Goal: Check status: Check status

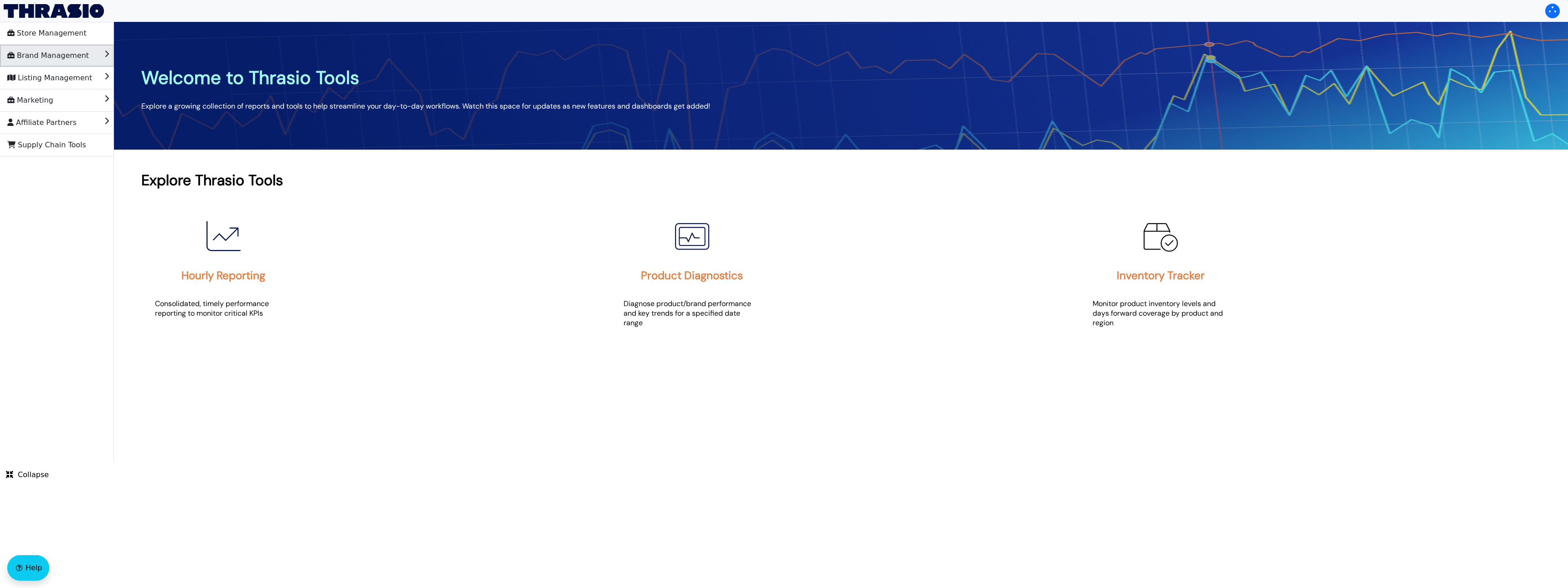
click at [72, 61] on span "Brand Management" at bounding box center [47, 55] width 81 height 14
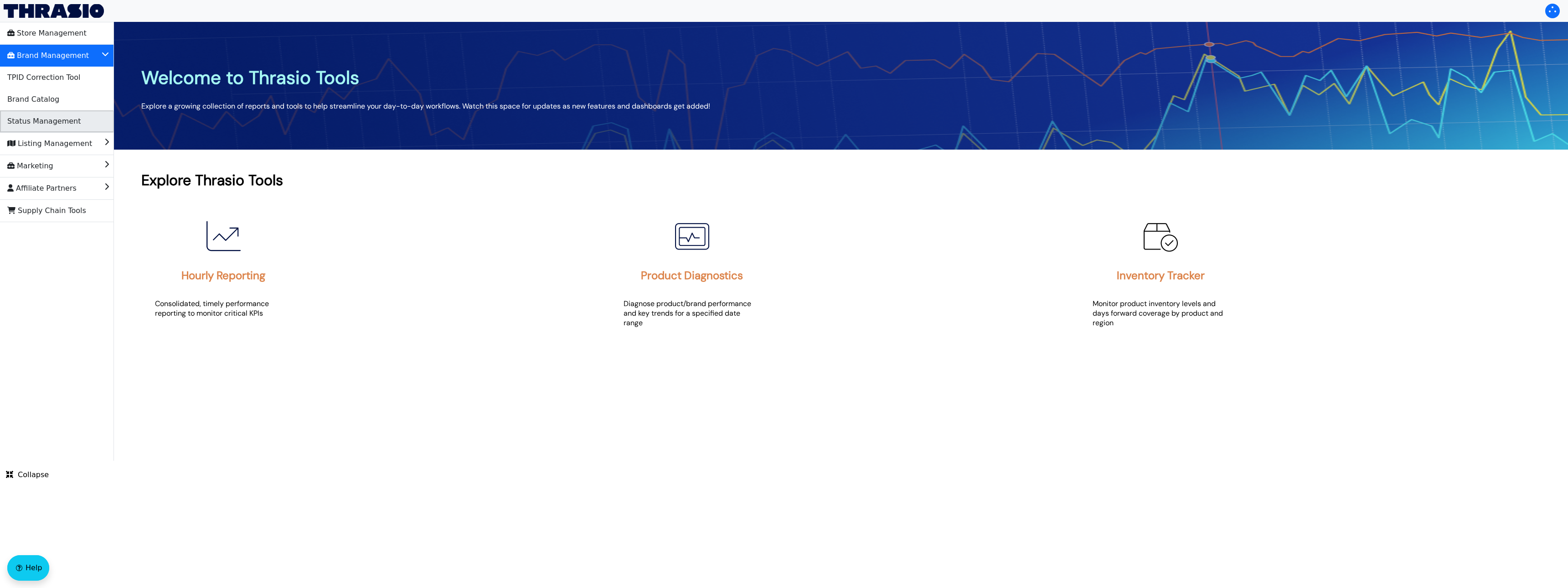
click at [51, 119] on span "Status Management" at bounding box center [43, 121] width 74 height 14
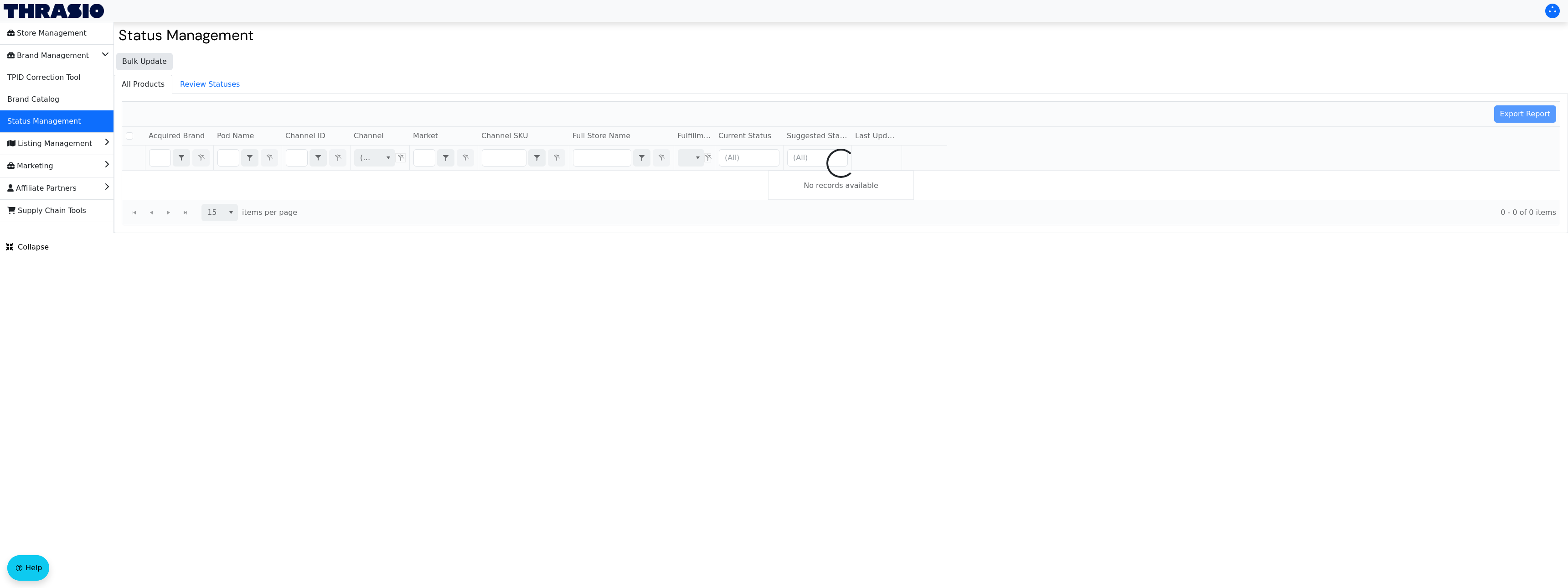
checkbox input "false"
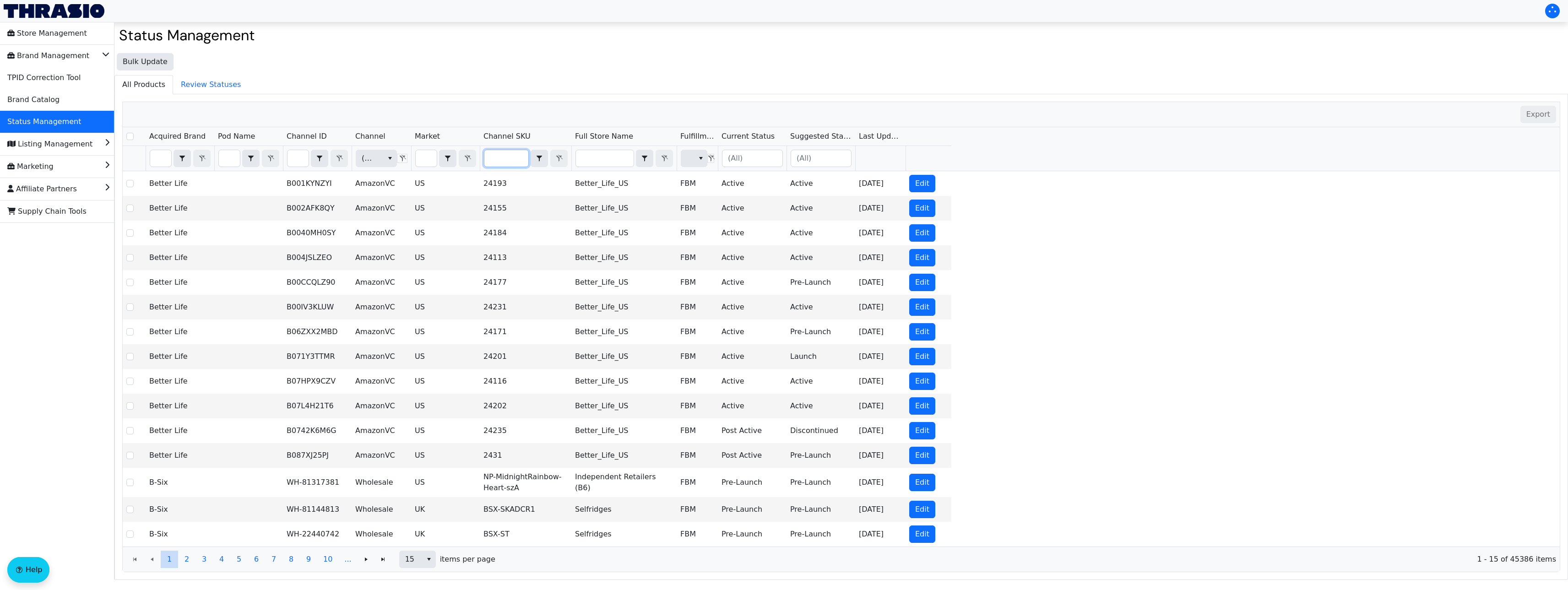
click at [492, 160] on input "Filter" at bounding box center [506, 158] width 44 height 17
type input "KTY-PLG-MqTrp-Blk-1"
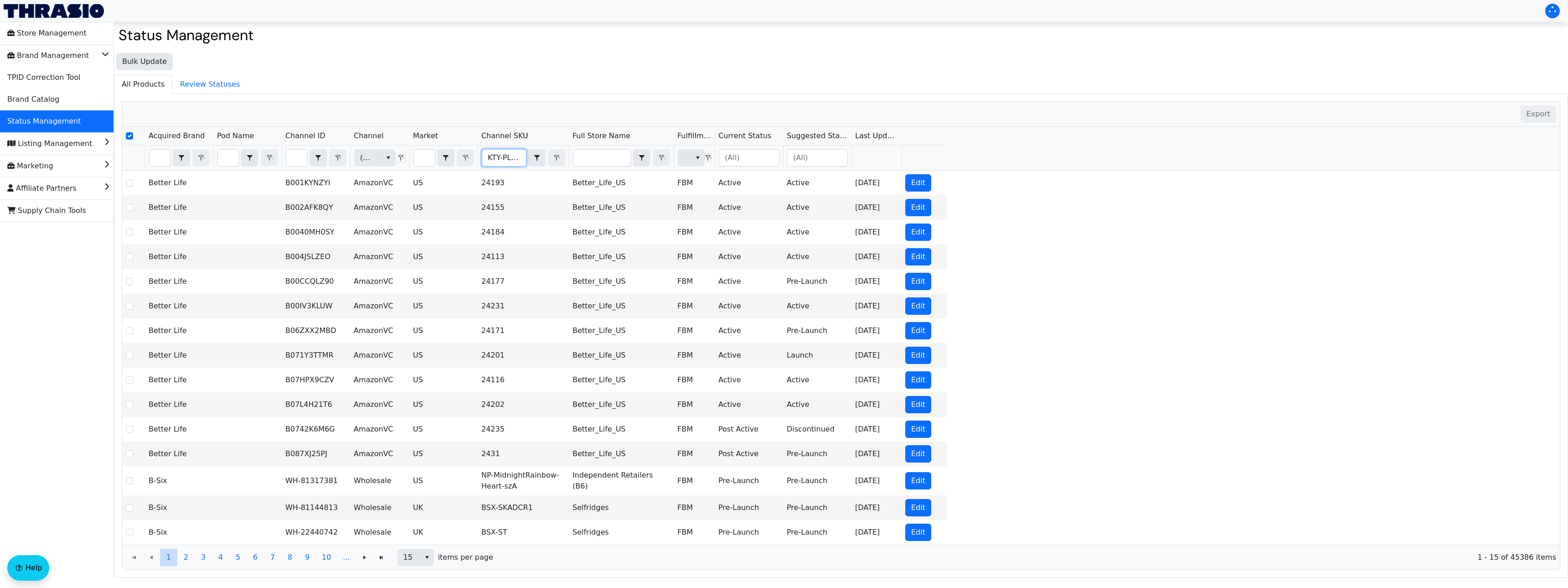
checkbox input "true"
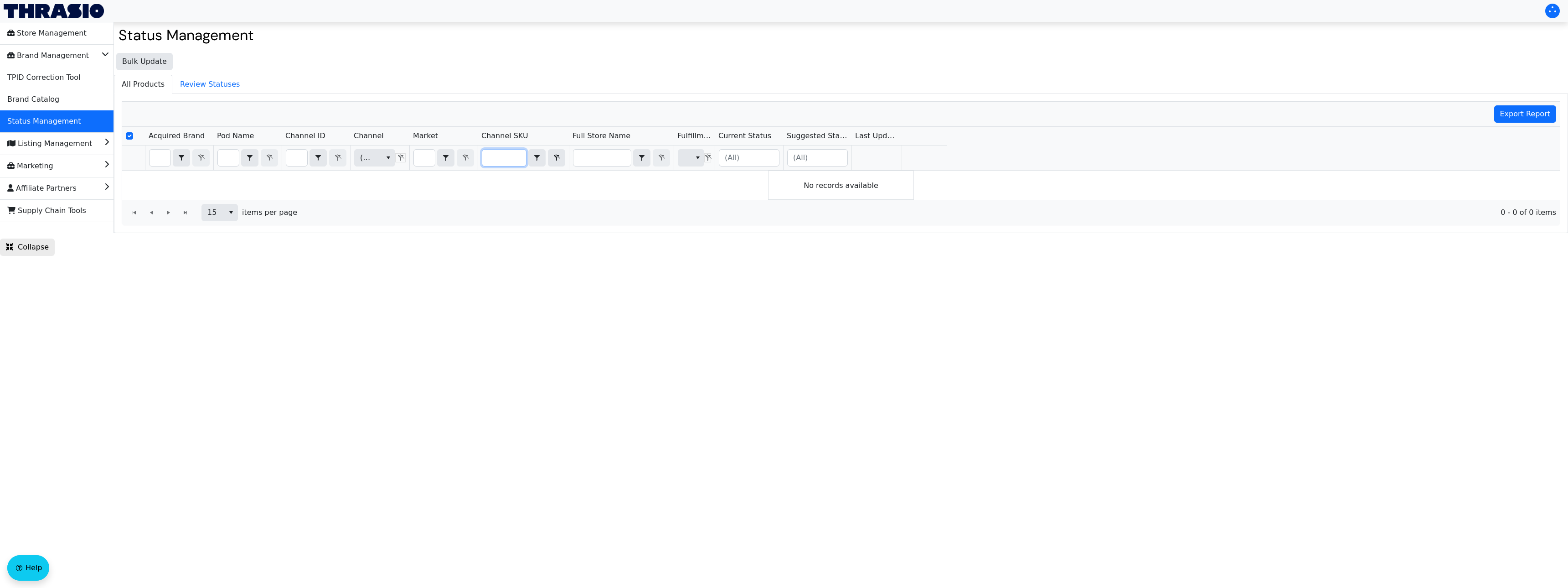
type input "KTY-PLG-MqTrp-Blk-1"
click at [289, 154] on input "Filter" at bounding box center [297, 157] width 21 height 17
drag, startPoint x: 293, startPoint y: 158, endPoint x: 326, endPoint y: 161, distance: 33.1
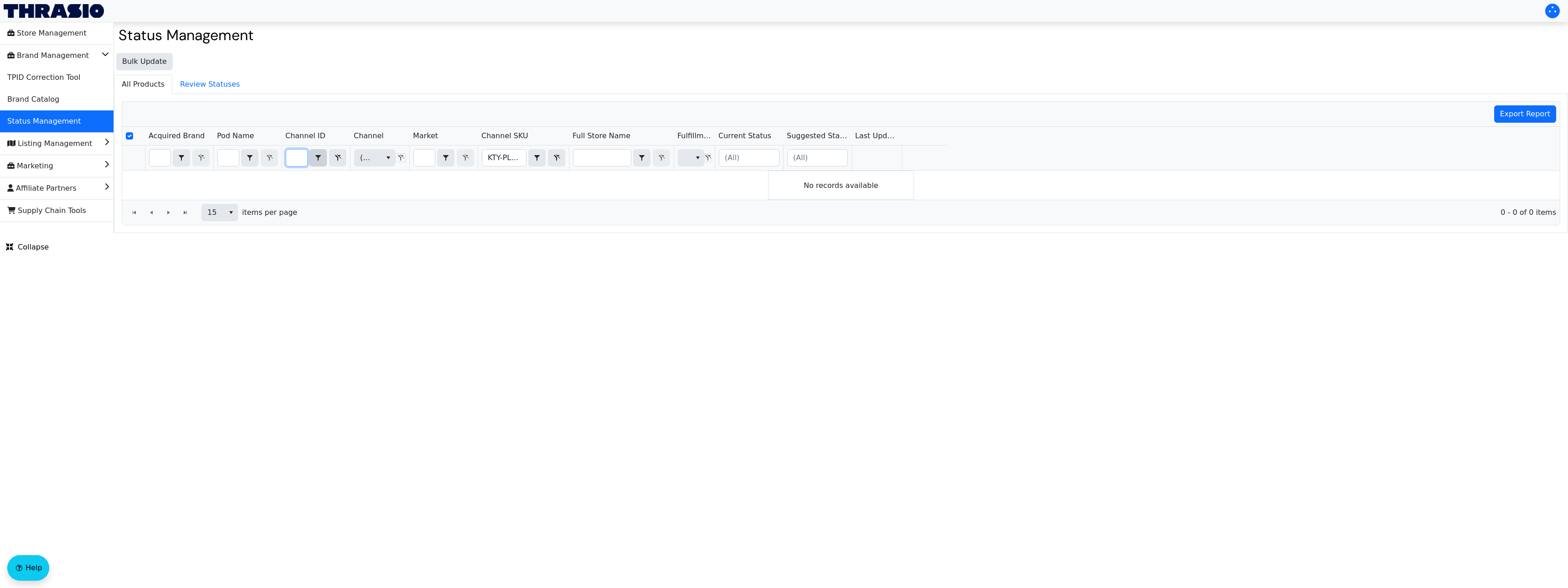
click at [326, 161] on div "B07B6RZP4H Contains" at bounding box center [315, 158] width 61 height 17
click at [303, 155] on input "B07B6RZP4H" at bounding box center [297, 157] width 21 height 17
type input "B07B6RZP4"
click at [53, 62] on span "Brand Management" at bounding box center [47, 55] width 81 height 14
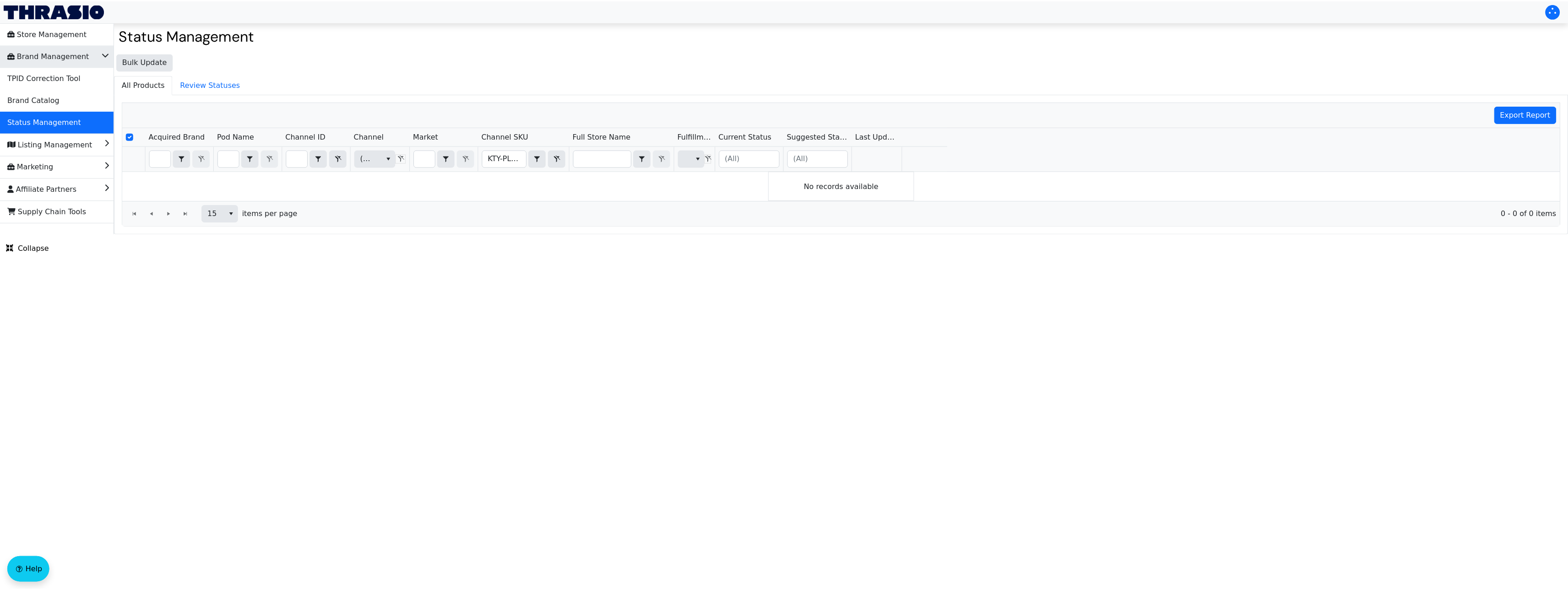
scroll to position [0, 0]
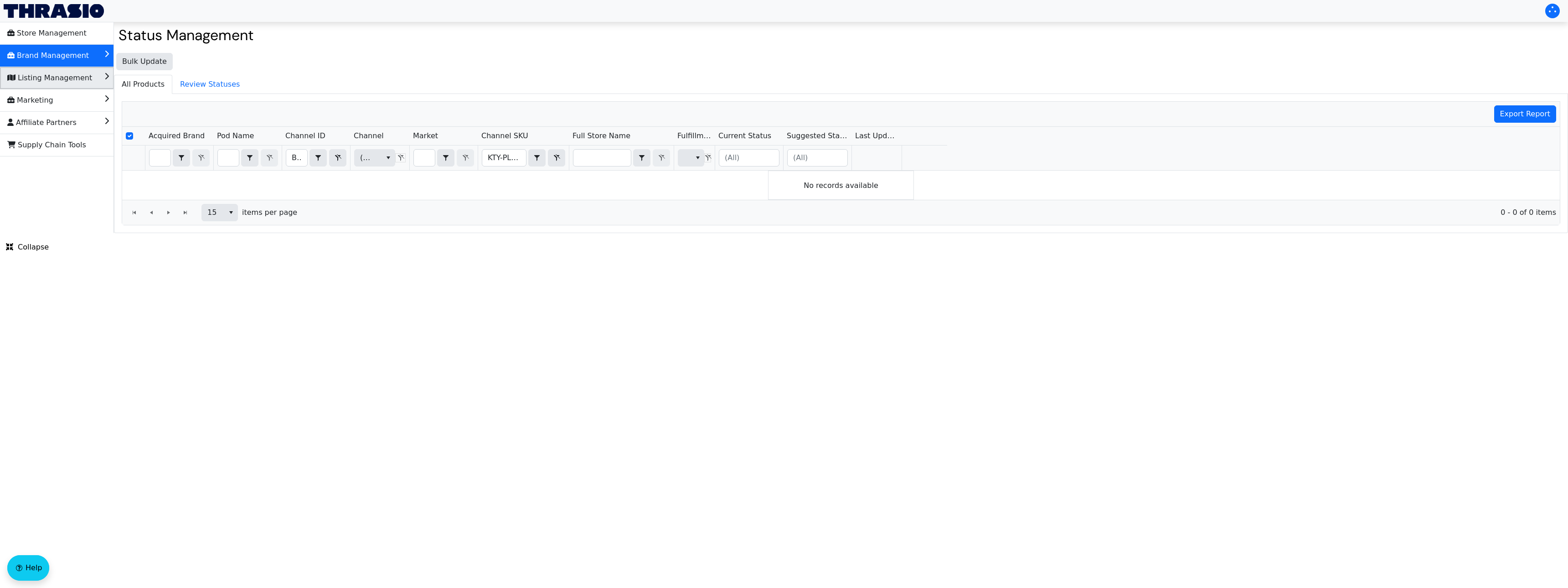
click at [55, 83] on span "Listing Management" at bounding box center [49, 78] width 85 height 14
click at [55, 28] on span "Store Management" at bounding box center [47, 33] width 79 height 14
click at [54, 54] on span "Brand Management" at bounding box center [47, 55] width 81 height 14
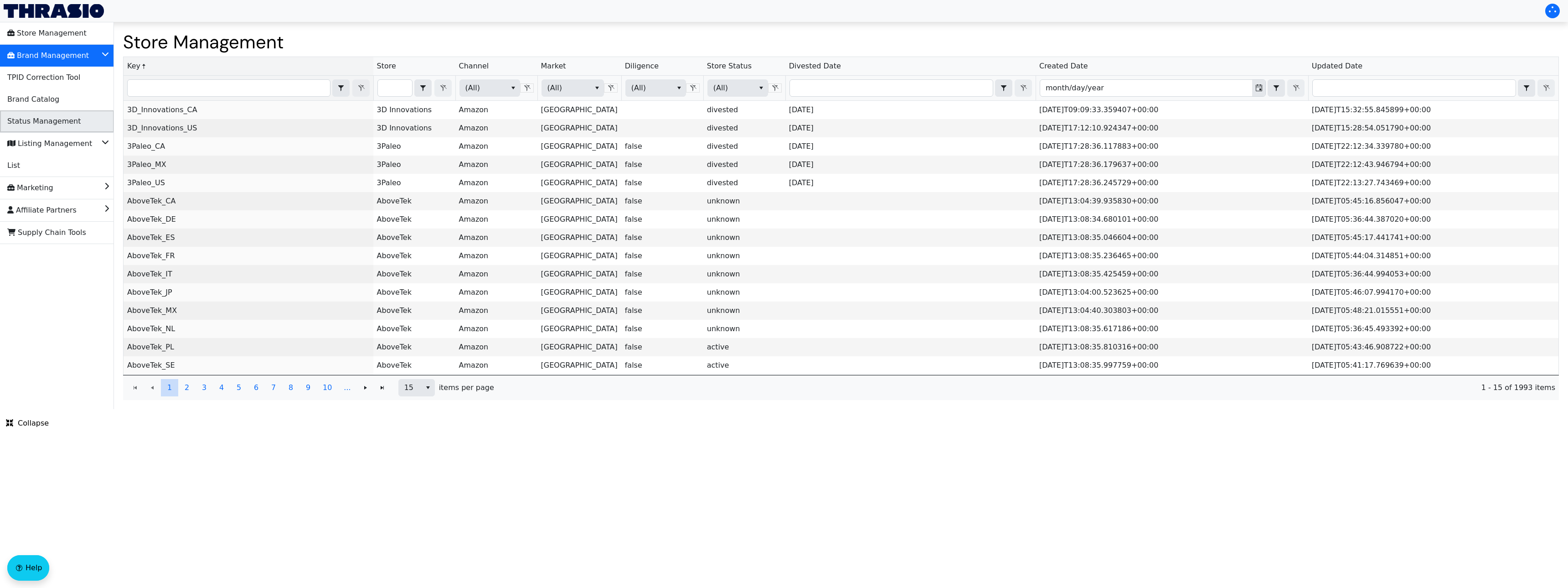
click at [55, 118] on span "Status Management" at bounding box center [43, 121] width 74 height 14
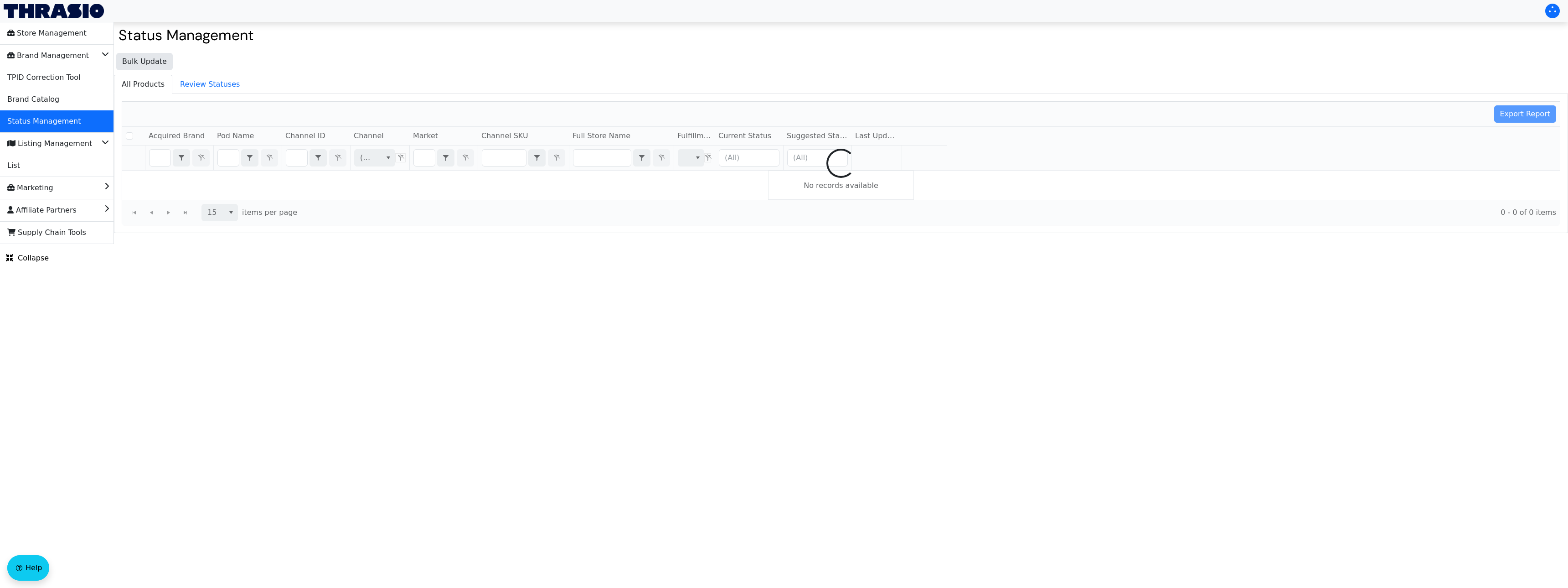
checkbox input "false"
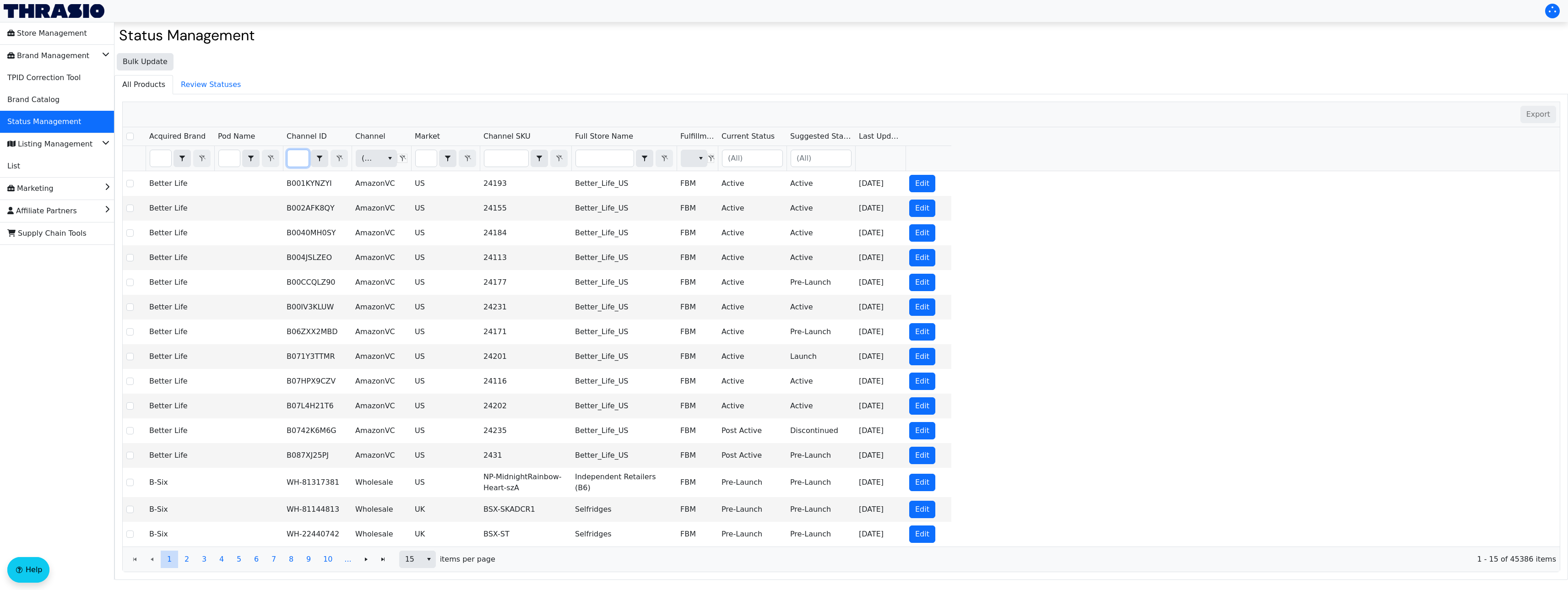
click at [297, 156] on input "Filter" at bounding box center [298, 158] width 21 height 17
type input "B07M8VX4T9"
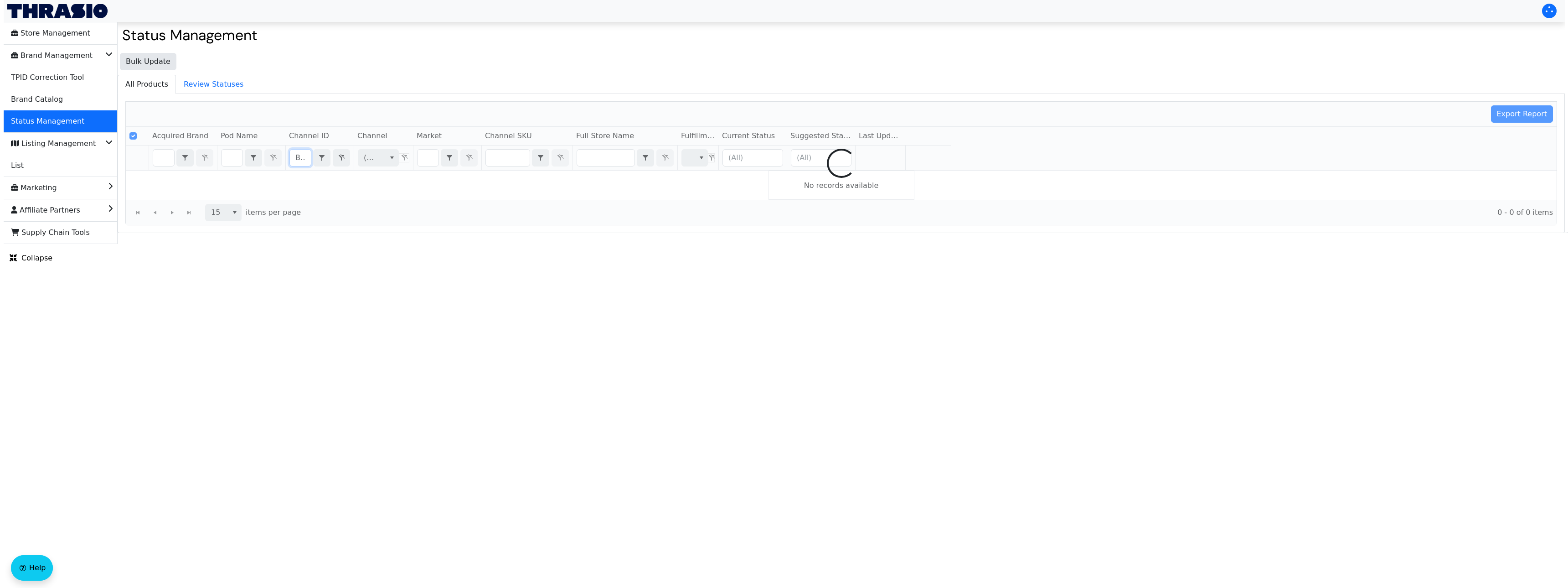
scroll to position [0, 36]
checkbox input "false"
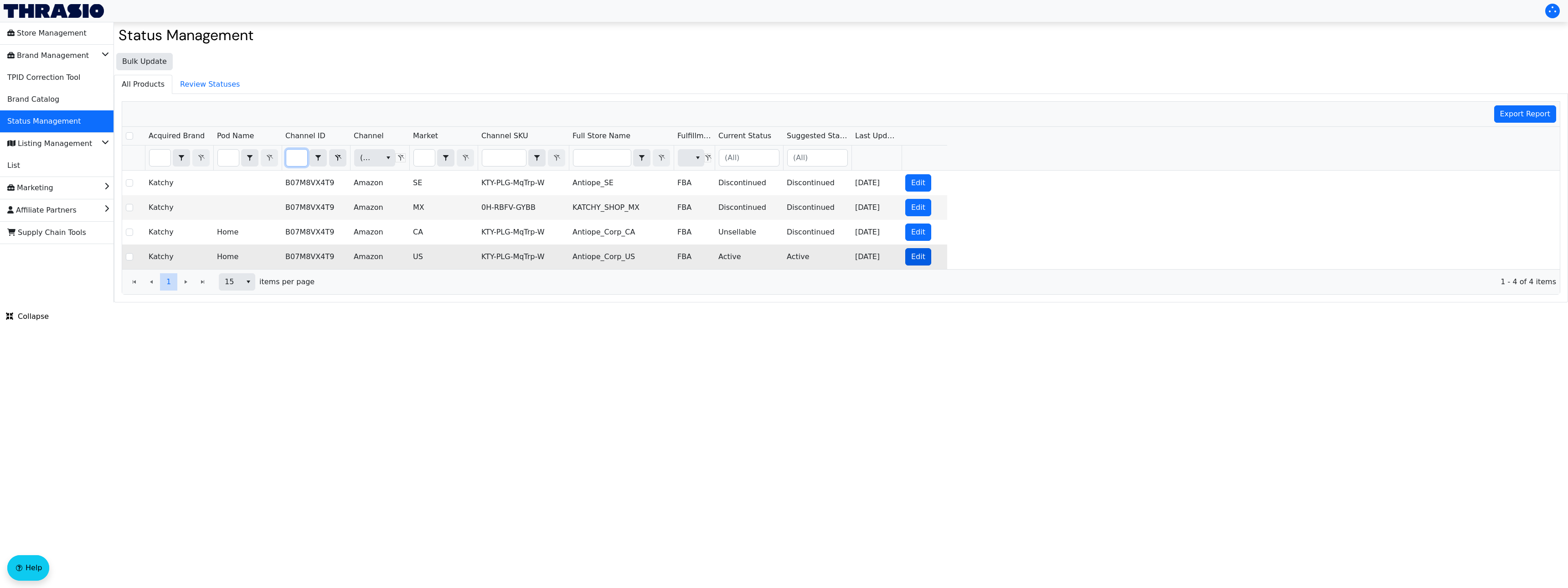
type input "B07M8VX4T9"
click at [924, 254] on span "Edit" at bounding box center [918, 257] width 14 height 11
checkbox input "true"
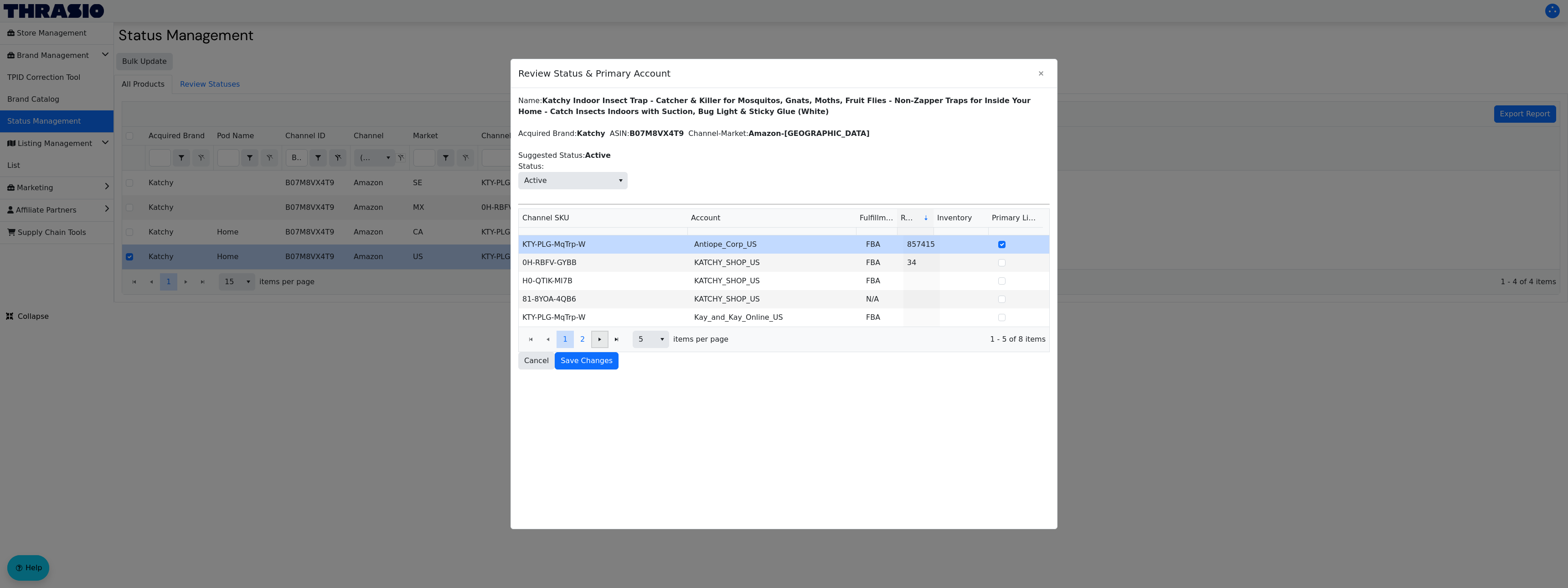
click at [597, 342] on icon "Page 1 of 2" at bounding box center [600, 339] width 11 height 7
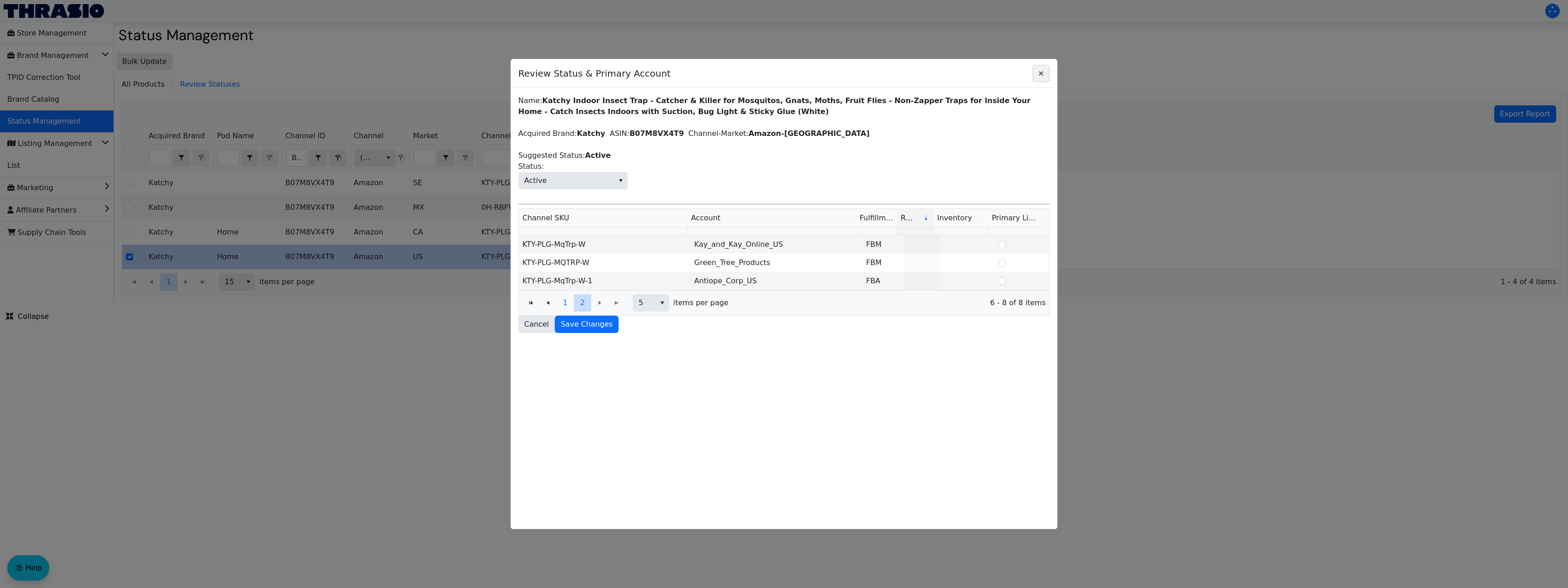
click at [1041, 73] on icon "Close" at bounding box center [1041, 74] width 5 height 5
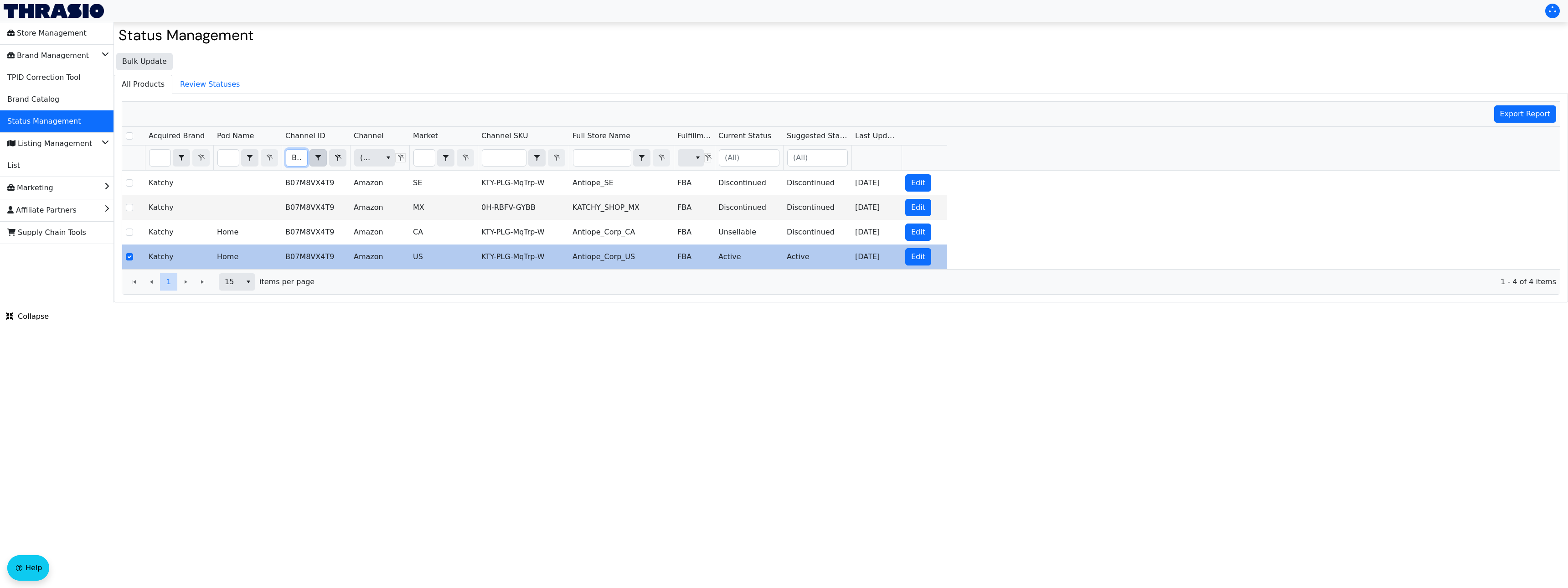
scroll to position [0, 37]
drag, startPoint x: 293, startPoint y: 159, endPoint x: 323, endPoint y: 162, distance: 30.1
click at [326, 162] on div "B07M8VX4T9 Contains" at bounding box center [315, 158] width 61 height 17
checkbox input "true"
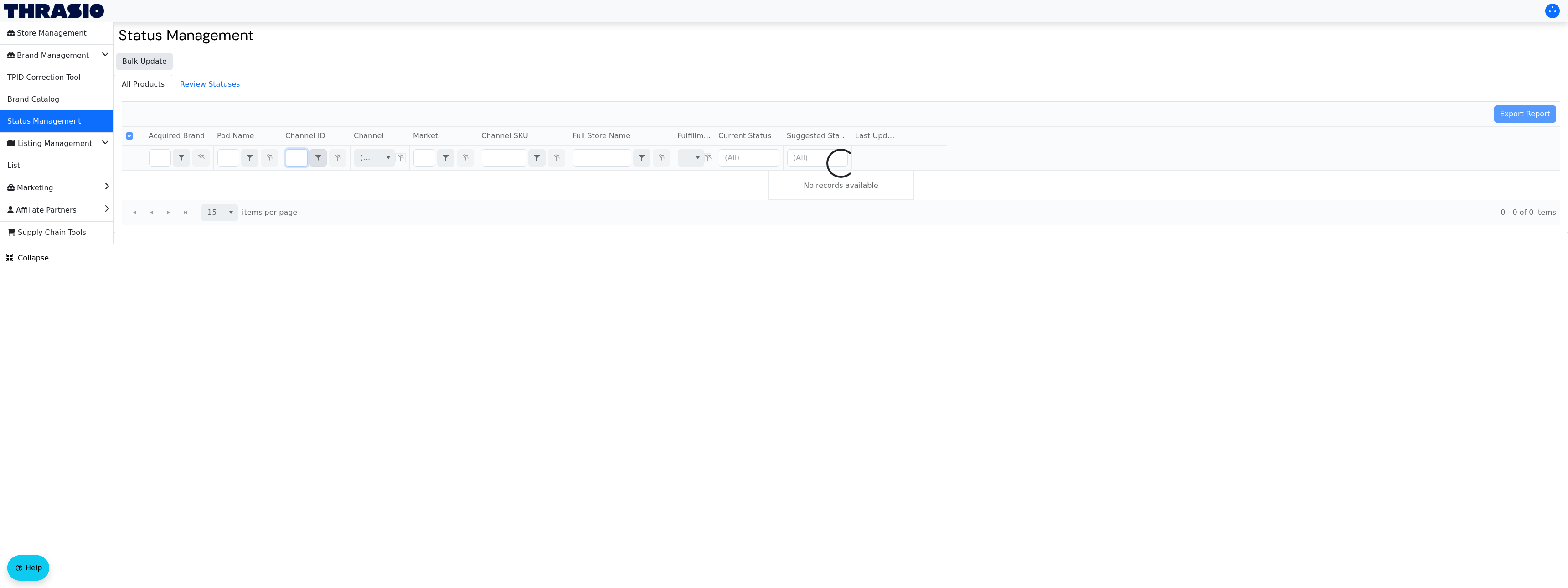
type input "B07B6RZP4H"
checkbox input "false"
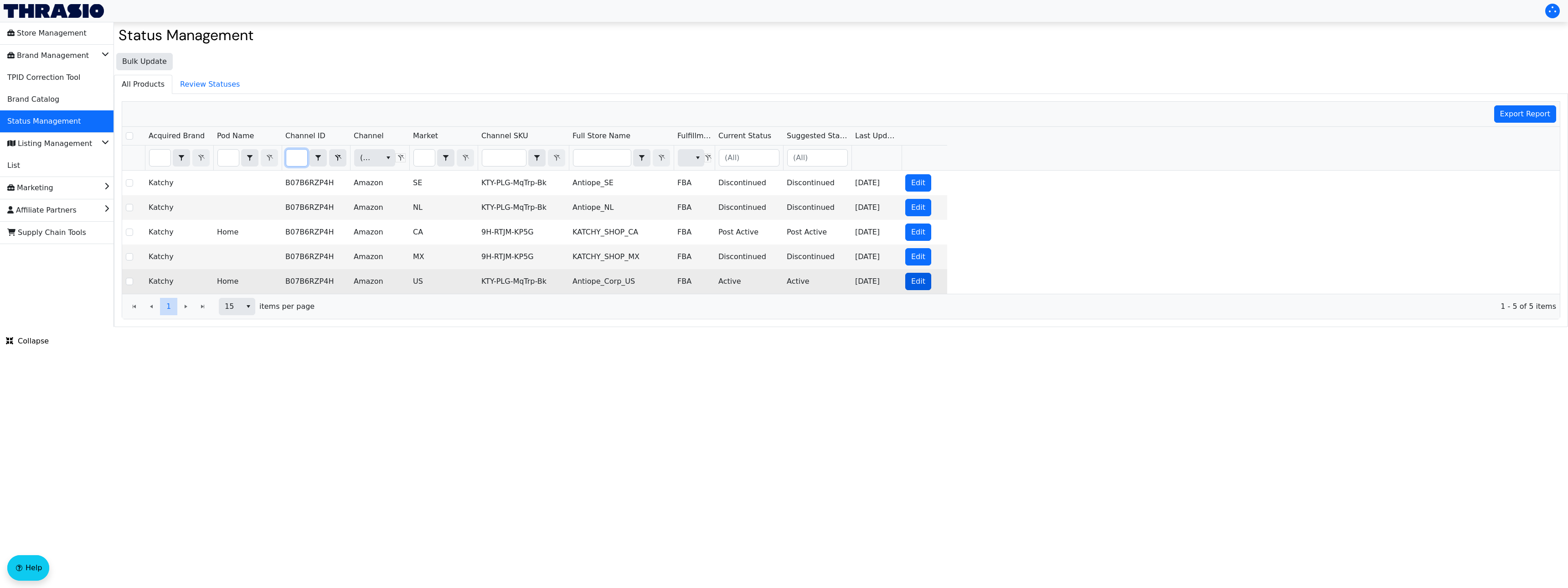
type input "B07B6RZP4H"
click at [909, 285] on button "Edit" at bounding box center [918, 282] width 26 height 17
checkbox input "true"
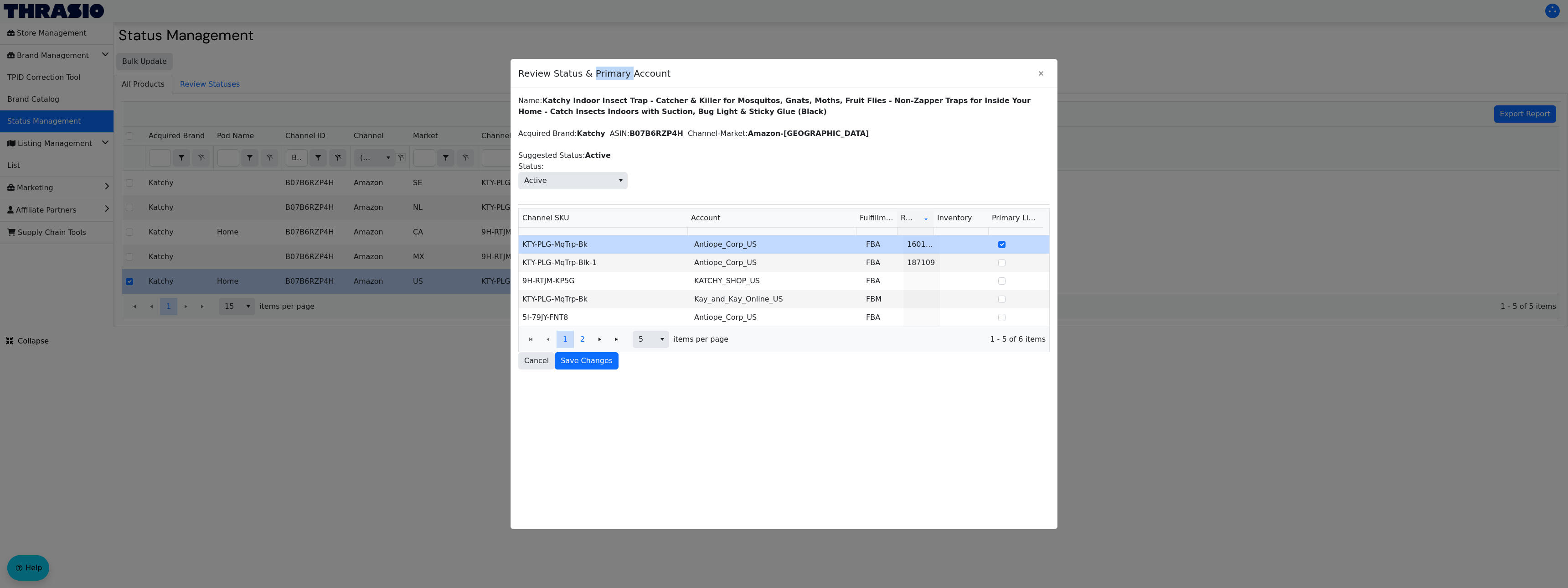
drag, startPoint x: 628, startPoint y: 78, endPoint x: 591, endPoint y: 74, distance: 37.2
click at [591, 74] on span "Review Status & Primary Account" at bounding box center [775, 73] width 514 height 23
drag, startPoint x: 595, startPoint y: 245, endPoint x: 520, endPoint y: 244, distance: 75.0
click at [520, 244] on td "KTY-PLG-MqTrp-Bk" at bounding box center [604, 244] width 172 height 18
copy td "KTY-PLG-MqTrp-Bk"
